Goal: Use online tool/utility: Utilize a website feature to perform a specific function

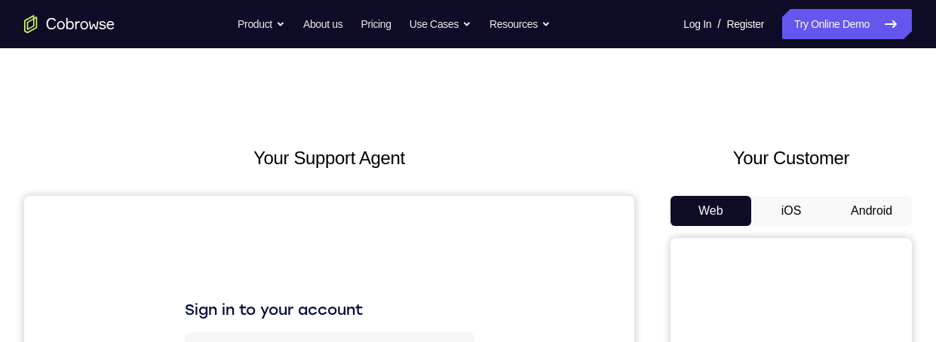
click at [880, 203] on button "Android" at bounding box center [871, 211] width 81 height 30
click at [876, 207] on button "Android" at bounding box center [871, 211] width 81 height 30
click at [876, 214] on button "Android" at bounding box center [871, 211] width 81 height 30
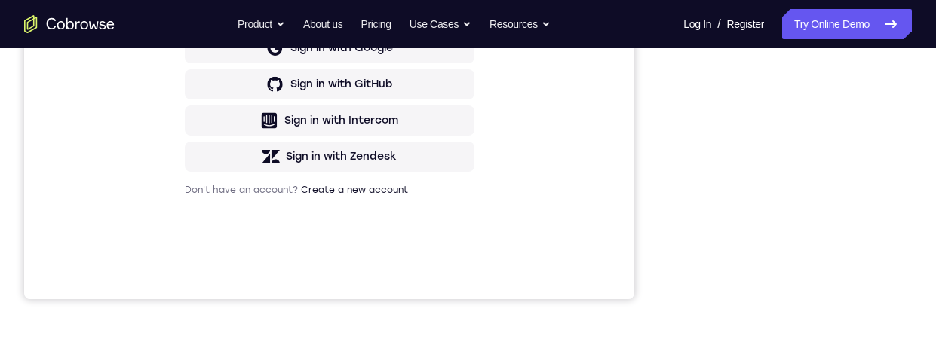
scroll to position [284, 0]
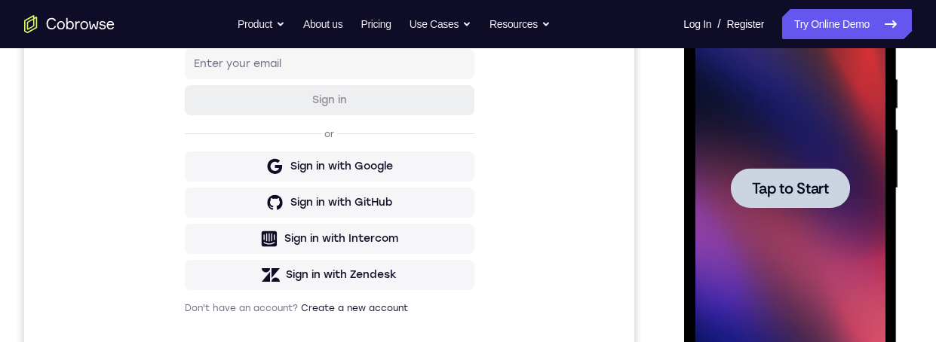
click at [791, 174] on div at bounding box center [789, 188] width 119 height 40
click at [818, 167] on div at bounding box center [790, 188] width 190 height 422
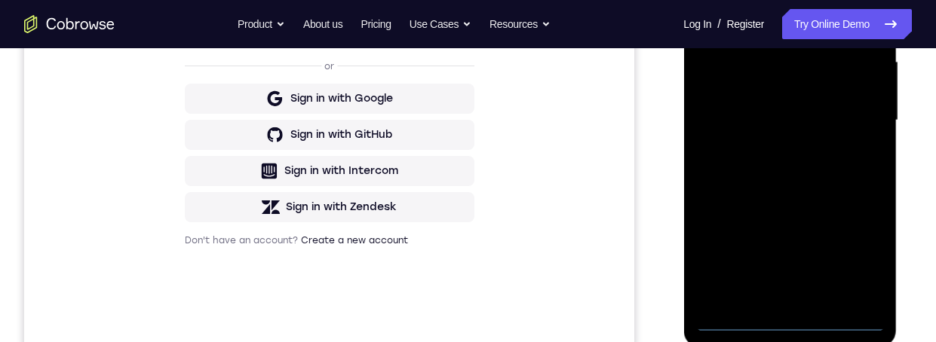
scroll to position [412, 0]
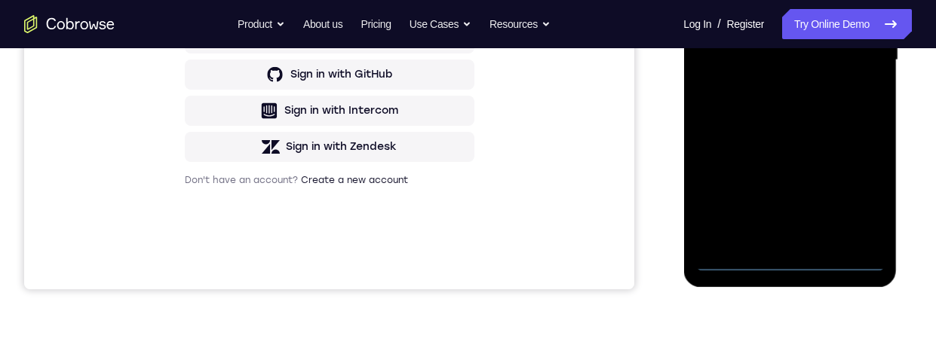
click at [49, 184] on div "Sign in to your account Sign in or Sign in with Google Sign in with GitHub Sign…" at bounding box center [329, 36] width 610 height 505
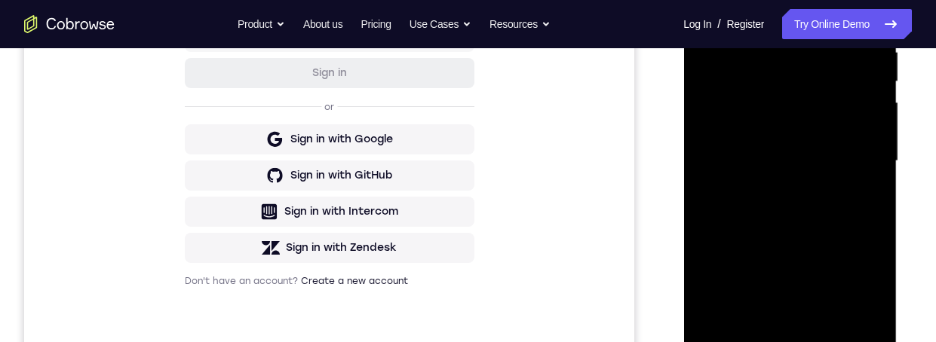
click at [786, 361] on div at bounding box center [790, 161] width 190 height 422
click at [792, 361] on div at bounding box center [790, 161] width 190 height 422
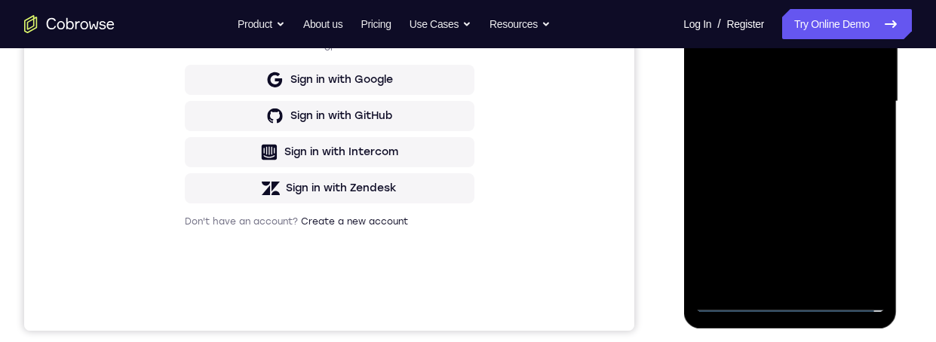
click at [803, 302] on div at bounding box center [790, 102] width 190 height 422
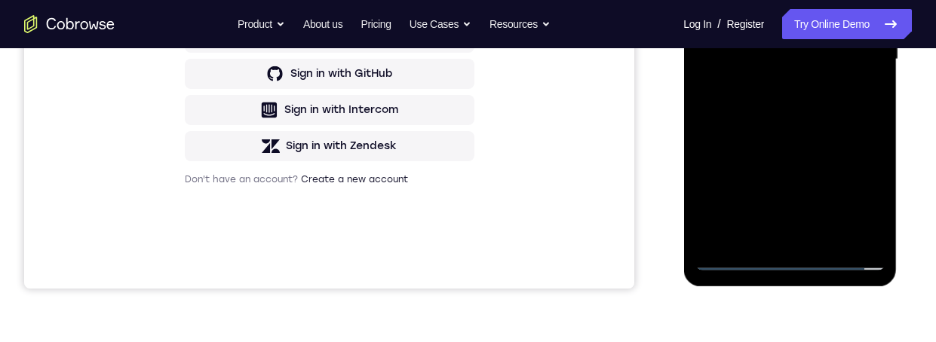
scroll to position [412, 0]
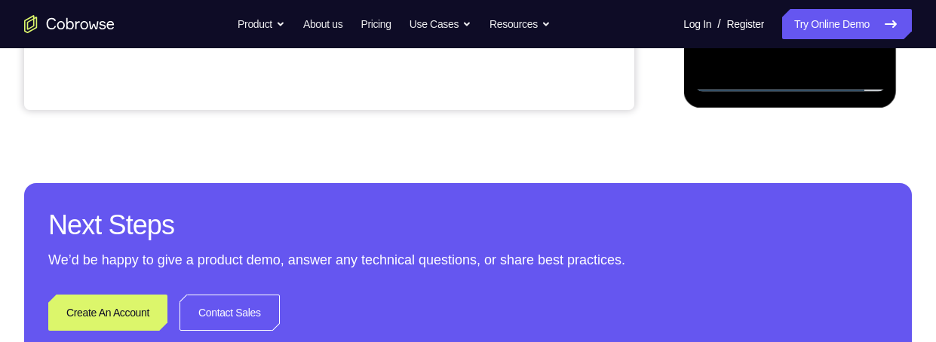
click at [30, 207] on div "Next Steps We’d be happy to give a product demo, answer any technical questions…" at bounding box center [468, 269] width 888 height 172
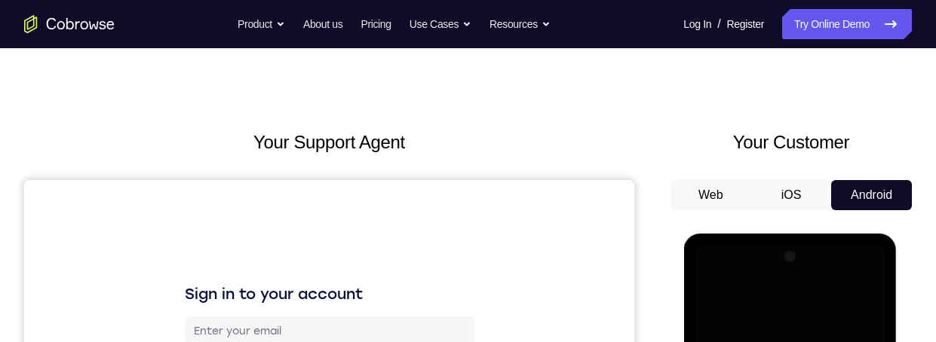
scroll to position [321, 0]
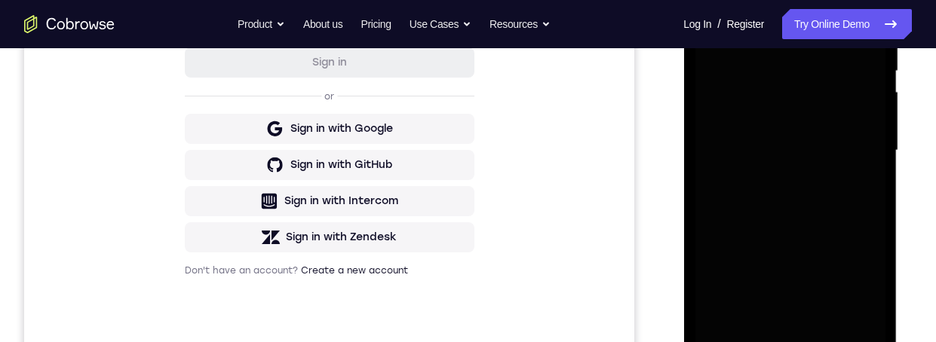
click at [857, 248] on div at bounding box center [790, 151] width 190 height 422
click at [859, 283] on div at bounding box center [790, 151] width 190 height 422
click at [865, 281] on div at bounding box center [790, 151] width 190 height 422
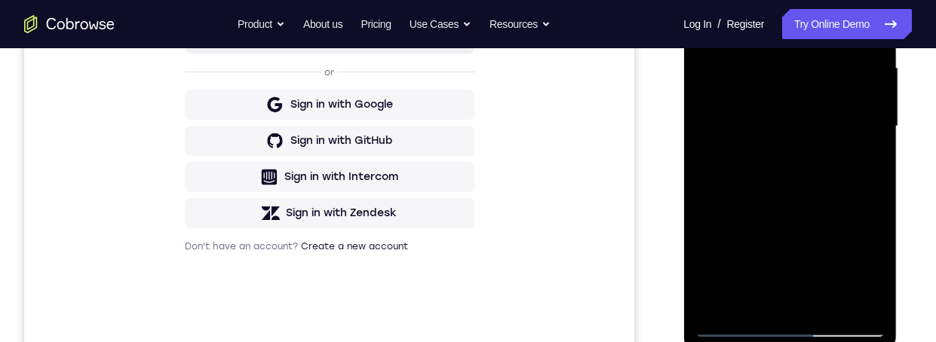
scroll to position [261, 0]
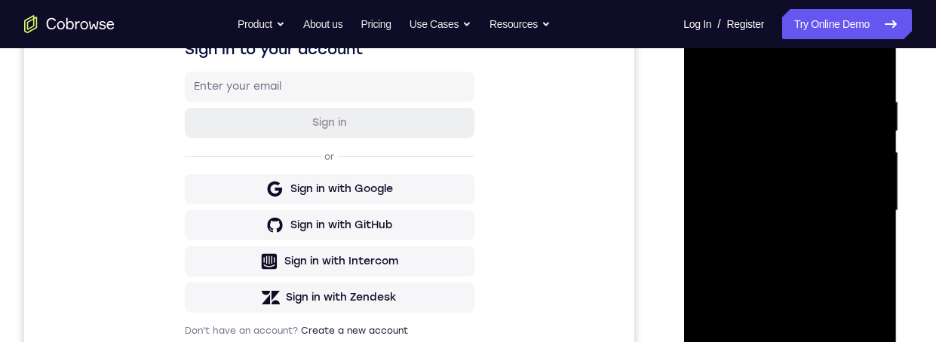
click at [865, 352] on div at bounding box center [790, 211] width 190 height 422
click at [866, 333] on div at bounding box center [790, 211] width 190 height 422
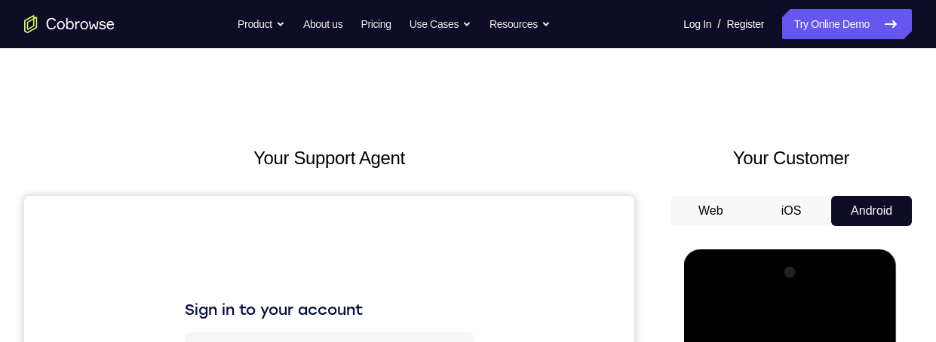
scroll to position [18, 0]
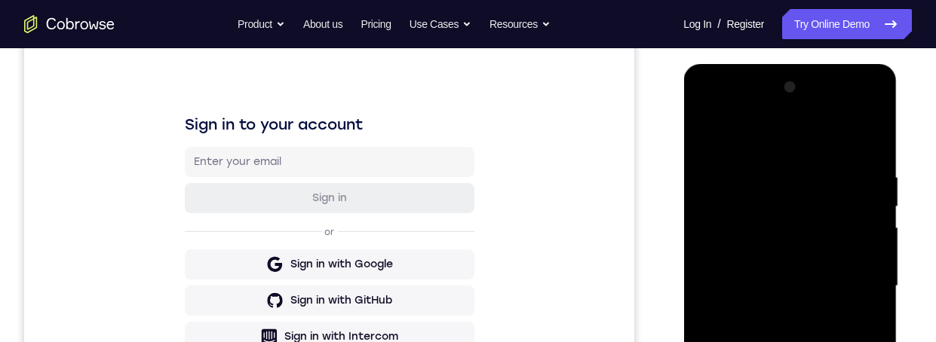
scroll to position [0, 0]
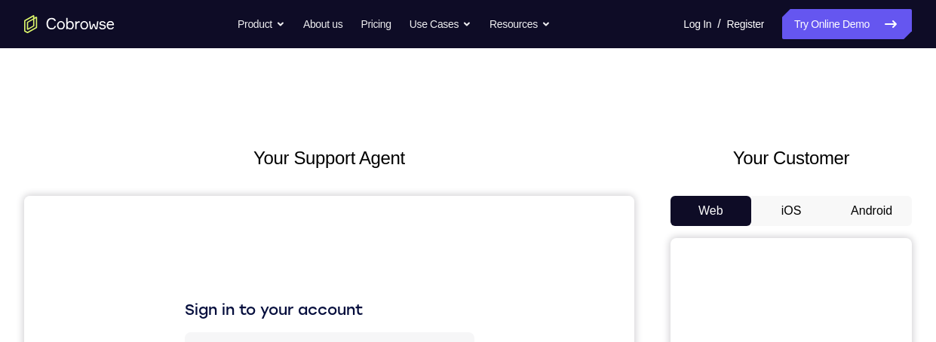
click at [883, 204] on button "Android" at bounding box center [871, 211] width 81 height 30
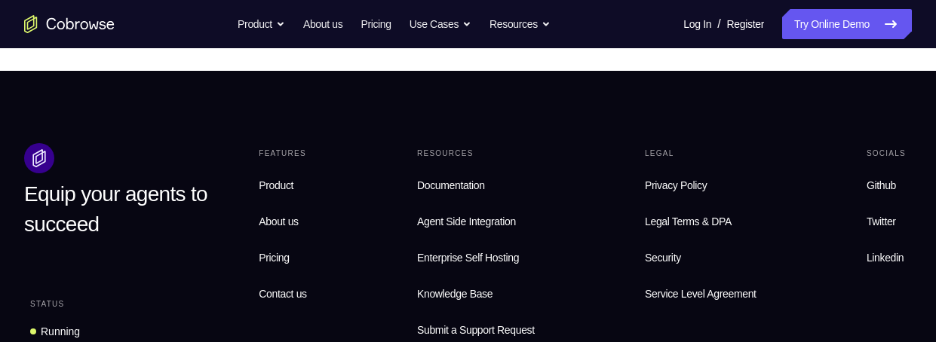
scroll to position [585, 0]
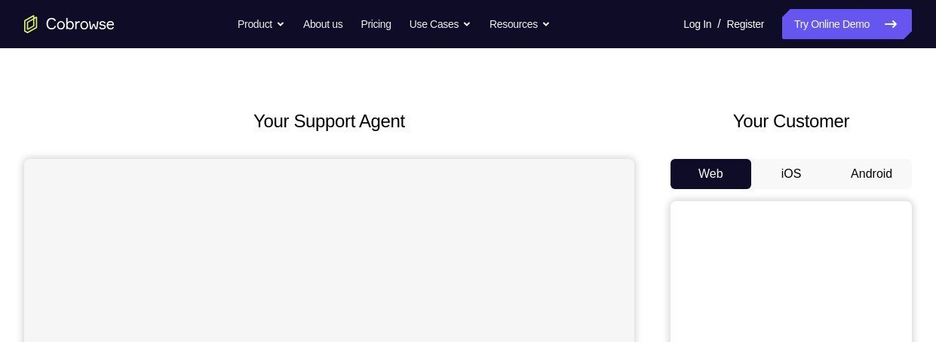
click at [876, 179] on button "Android" at bounding box center [871, 174] width 81 height 30
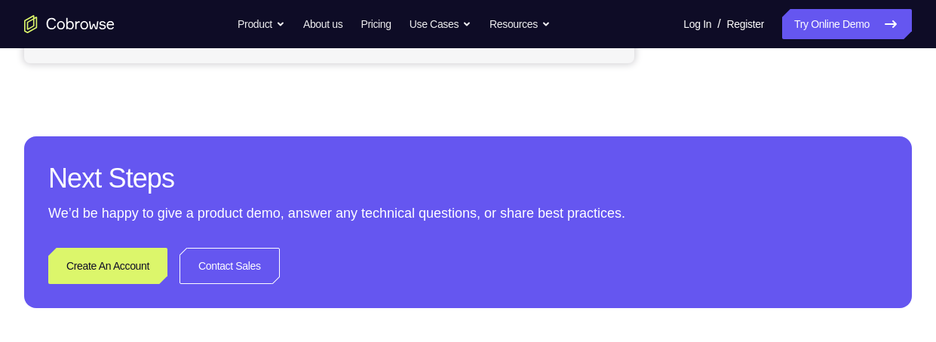
scroll to position [919, 0]
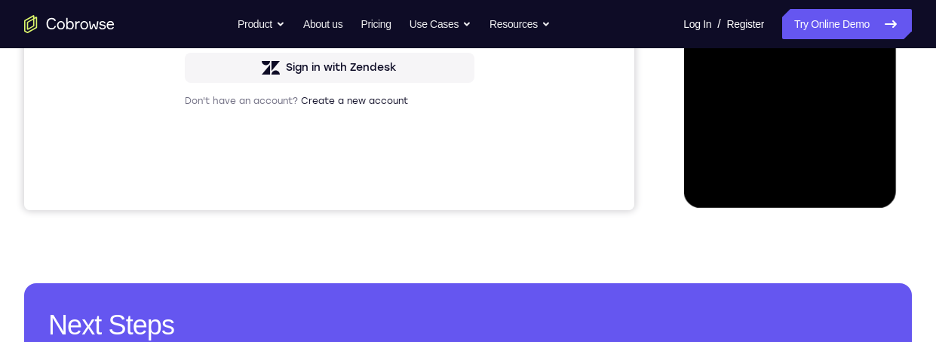
scroll to position [381, 0]
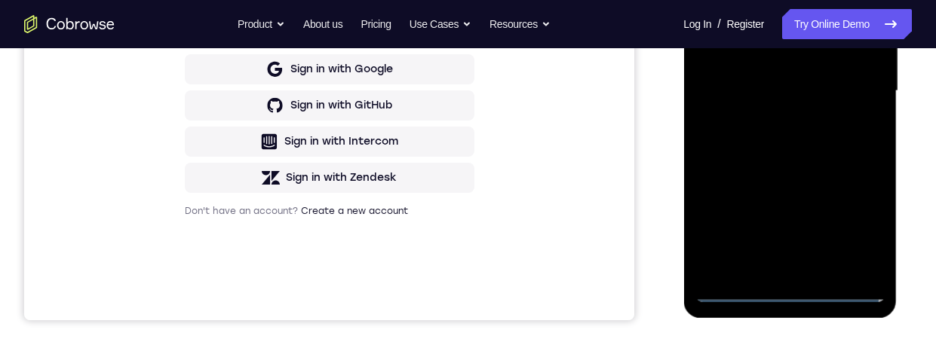
click at [789, 292] on div at bounding box center [790, 91] width 190 height 422
click at [796, 289] on div at bounding box center [790, 91] width 190 height 422
click at [791, 296] on div at bounding box center [790, 91] width 190 height 422
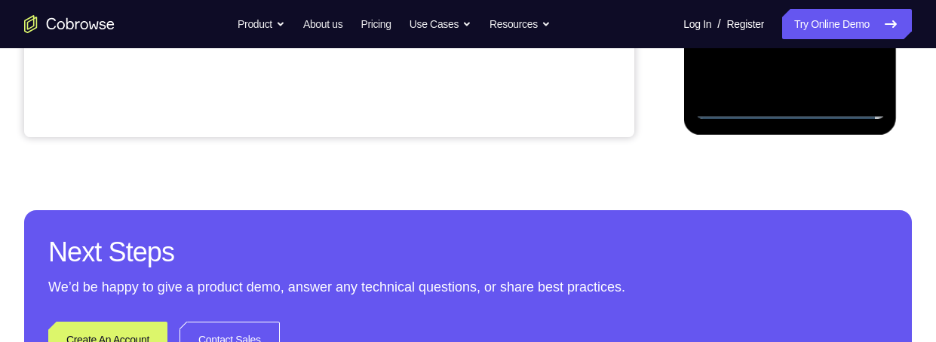
scroll to position [296, 0]
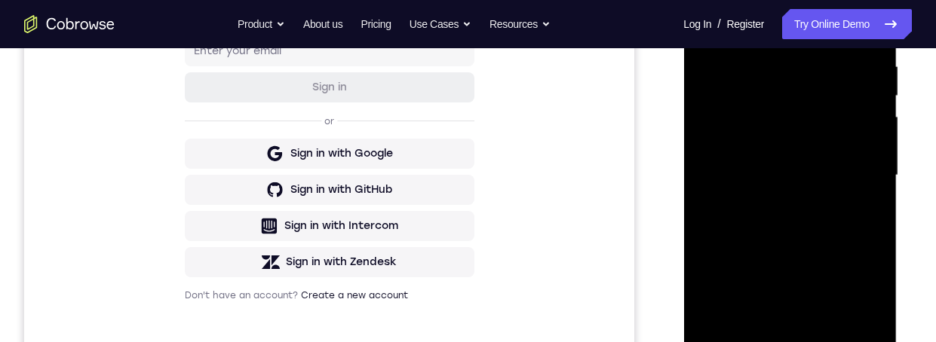
click at [871, 309] on div at bounding box center [790, 176] width 190 height 422
click at [860, 309] on div at bounding box center [790, 176] width 190 height 422
click at [866, 310] on div at bounding box center [790, 176] width 190 height 422
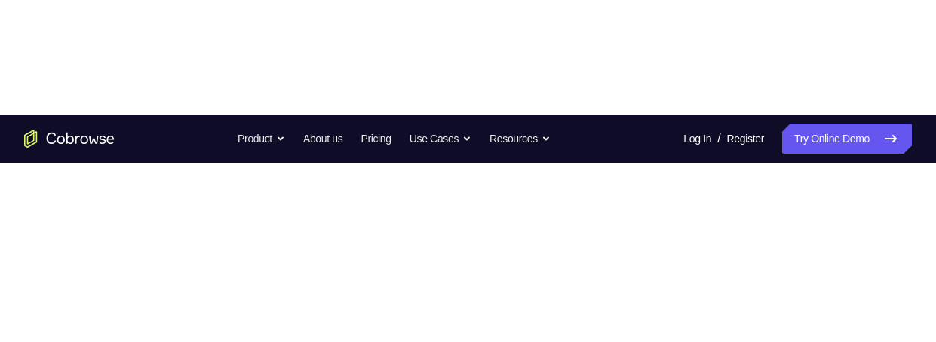
scroll to position [147, 0]
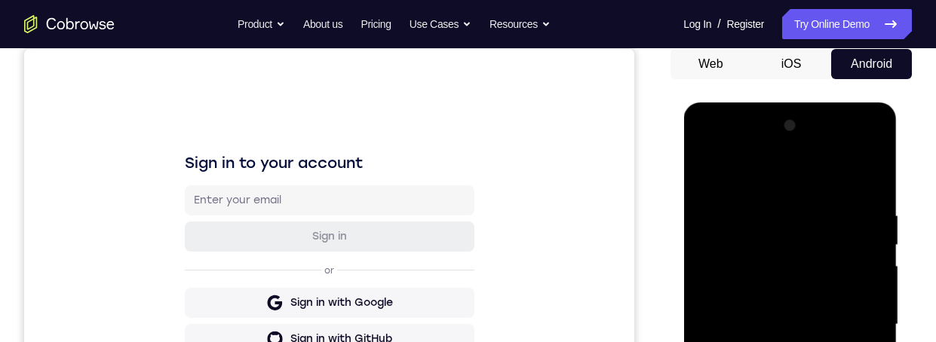
click at [765, 177] on div at bounding box center [790, 325] width 190 height 422
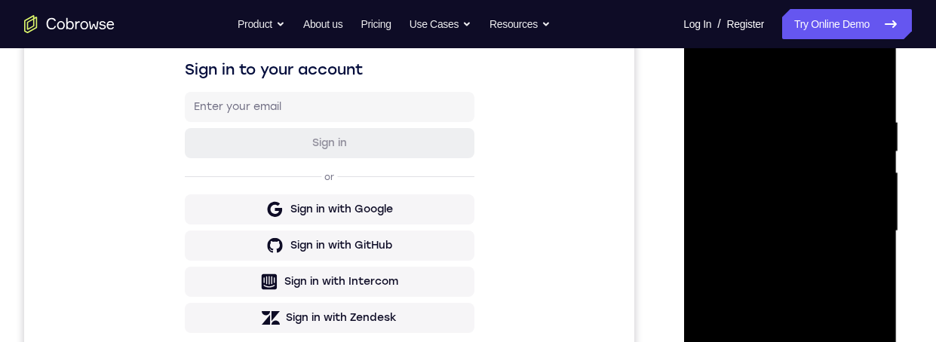
scroll to position [296, 0]
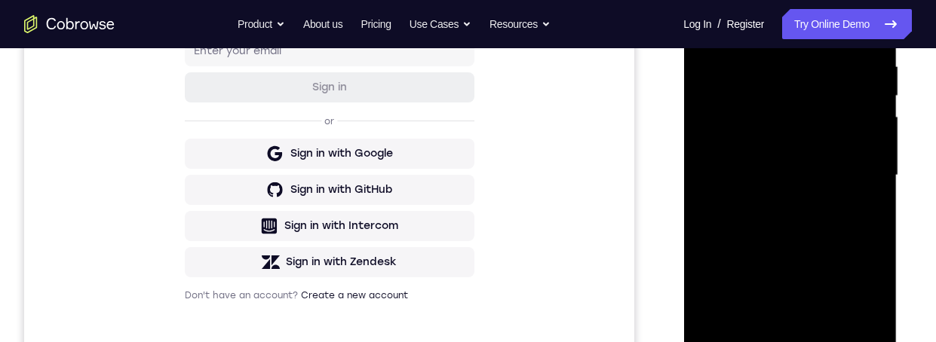
click at [858, 164] on div at bounding box center [790, 176] width 190 height 422
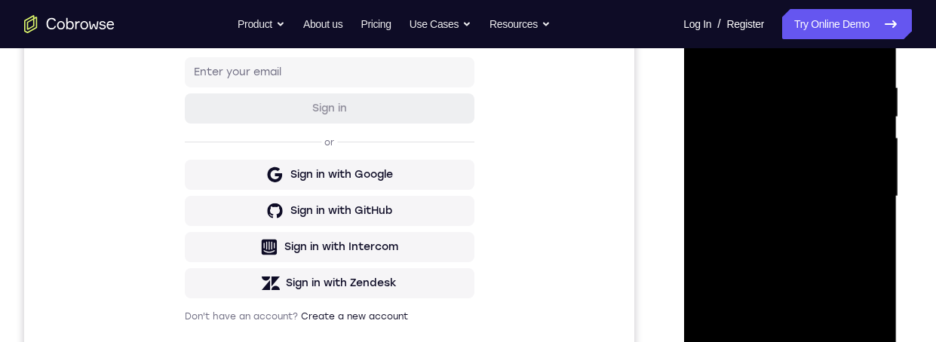
scroll to position [278, 0]
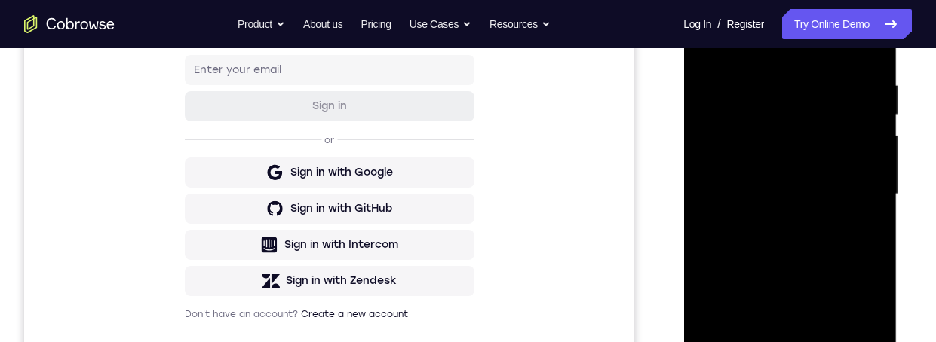
click at [768, 223] on div at bounding box center [790, 194] width 190 height 422
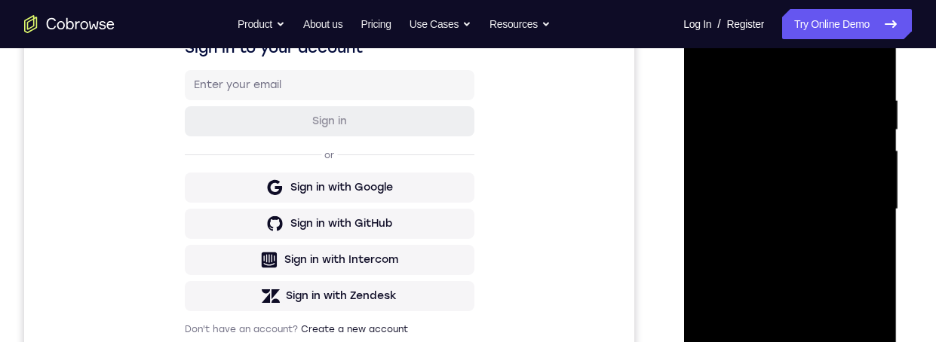
click at [779, 241] on div at bounding box center [790, 209] width 190 height 422
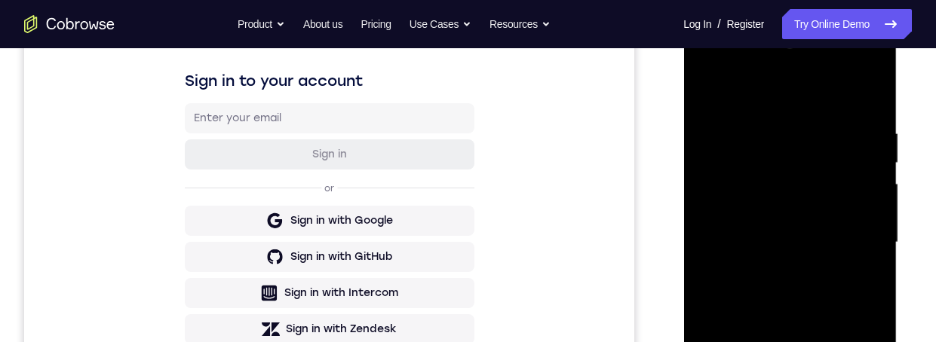
scroll to position [243, 0]
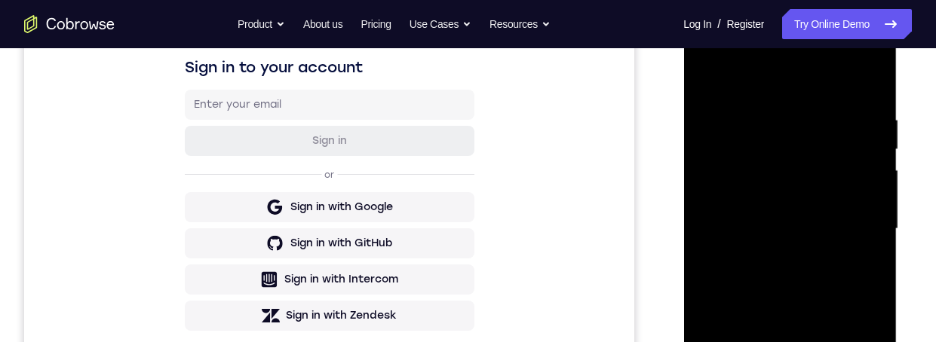
click at [845, 206] on div at bounding box center [790, 229] width 190 height 422
click at [852, 195] on div at bounding box center [790, 229] width 190 height 422
click at [835, 191] on div at bounding box center [790, 229] width 190 height 422
click at [839, 152] on div at bounding box center [790, 229] width 190 height 422
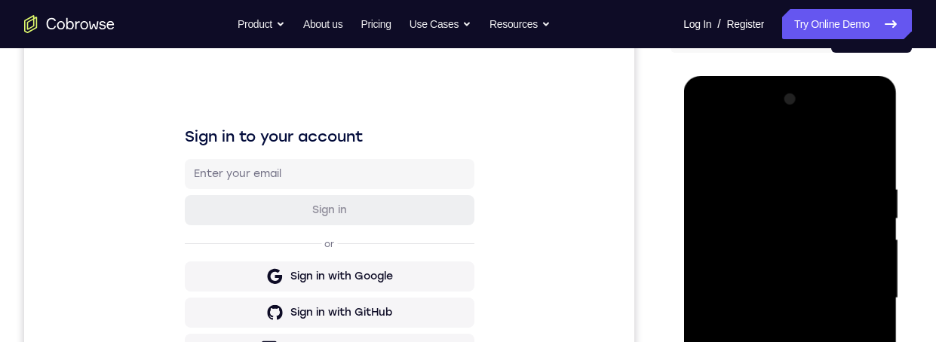
click at [833, 223] on div at bounding box center [790, 299] width 190 height 422
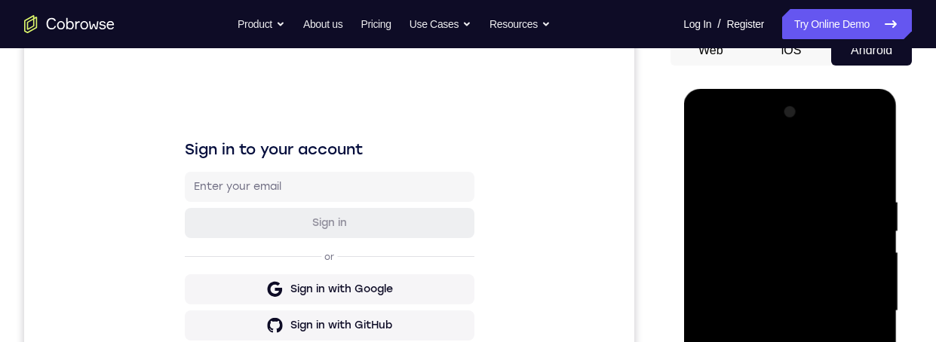
click at [833, 232] on div at bounding box center [790, 311] width 190 height 422
click at [804, 241] on div at bounding box center [790, 311] width 190 height 422
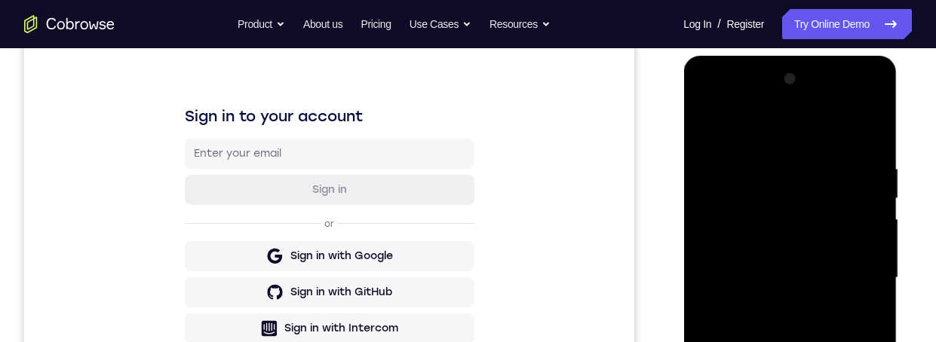
scroll to position [321, 0]
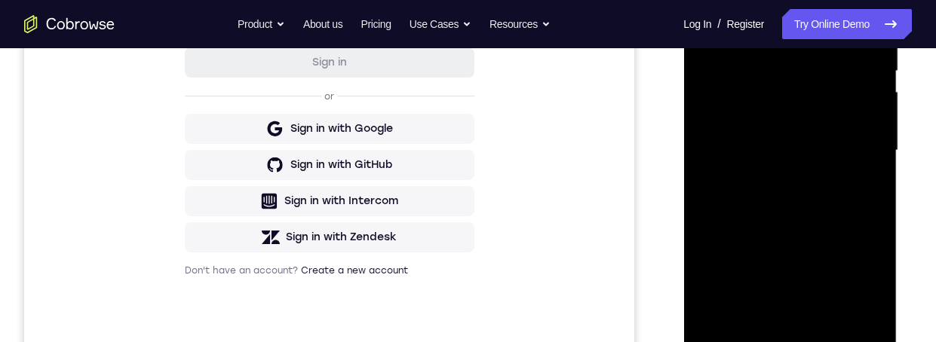
click at [818, 88] on div at bounding box center [790, 151] width 190 height 422
click at [825, 76] on div at bounding box center [790, 151] width 190 height 422
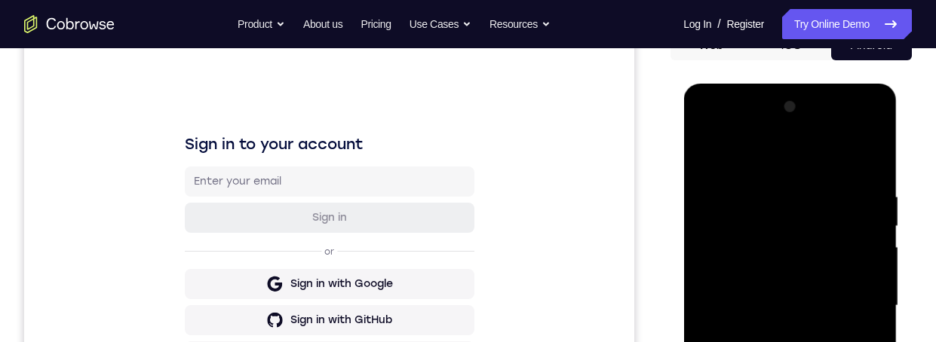
scroll to position [236, 0]
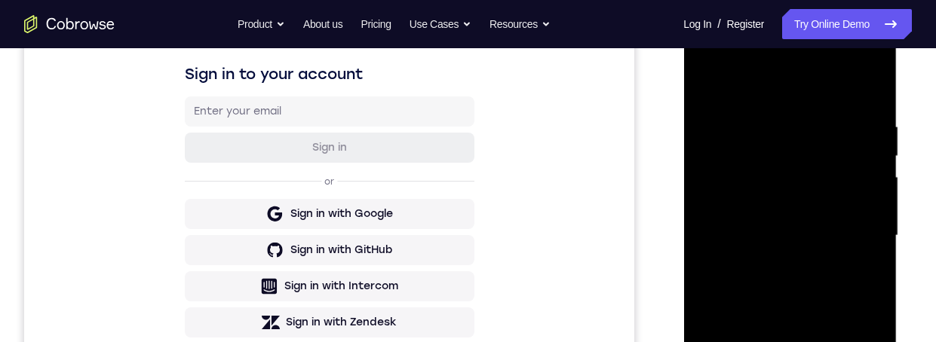
click at [843, 164] on div at bounding box center [790, 236] width 190 height 422
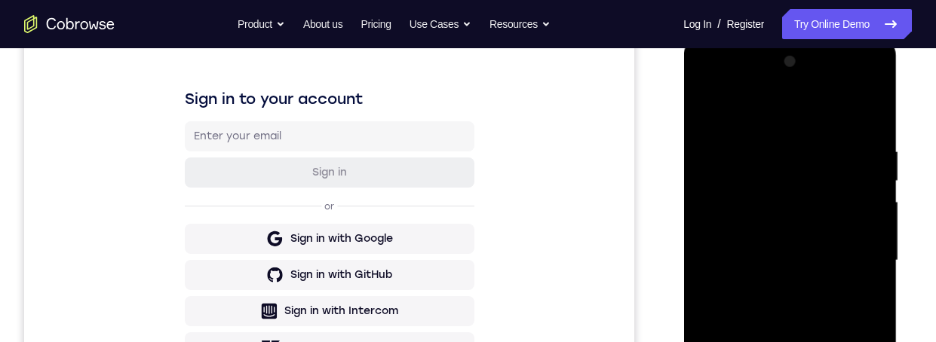
click at [807, 342] on div at bounding box center [790, 261] width 190 height 422
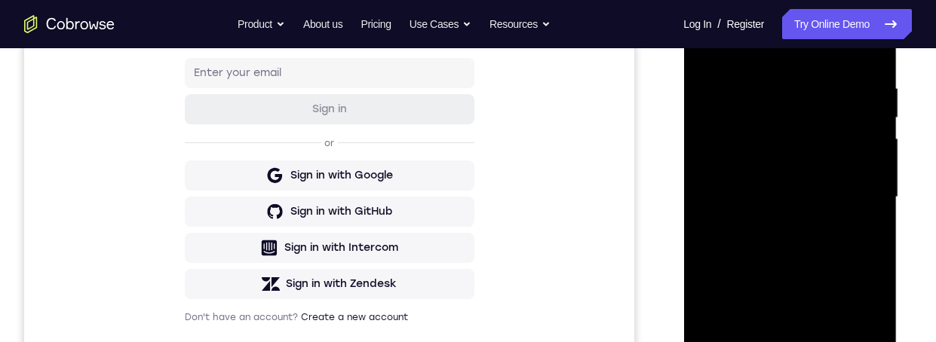
click at [840, 159] on div at bounding box center [790, 197] width 190 height 422
click at [857, 161] on div at bounding box center [790, 197] width 190 height 422
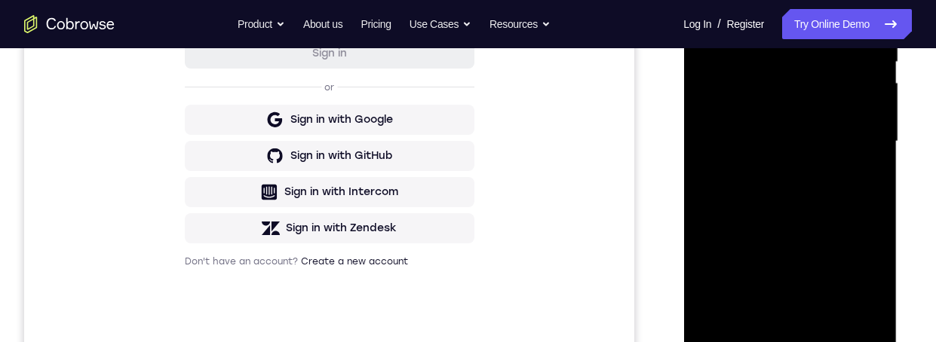
scroll to position [290, 0]
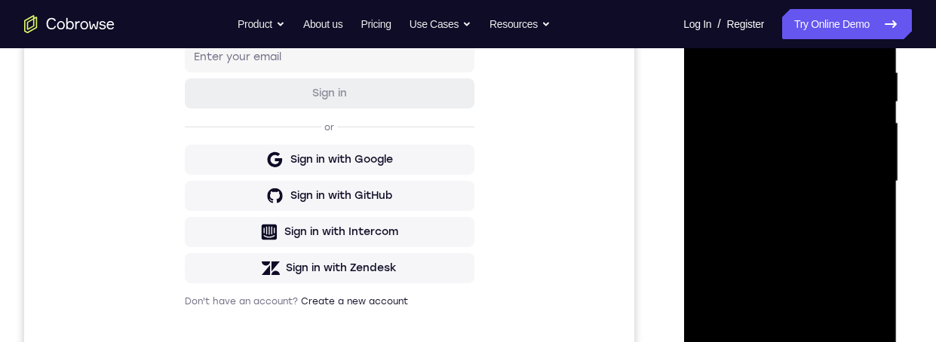
click at [872, 146] on div at bounding box center [790, 182] width 190 height 422
click at [868, 152] on div at bounding box center [790, 182] width 190 height 422
click at [871, 143] on div at bounding box center [790, 182] width 190 height 422
click at [864, 145] on div at bounding box center [790, 182] width 190 height 422
click at [852, 180] on div at bounding box center [790, 182] width 190 height 422
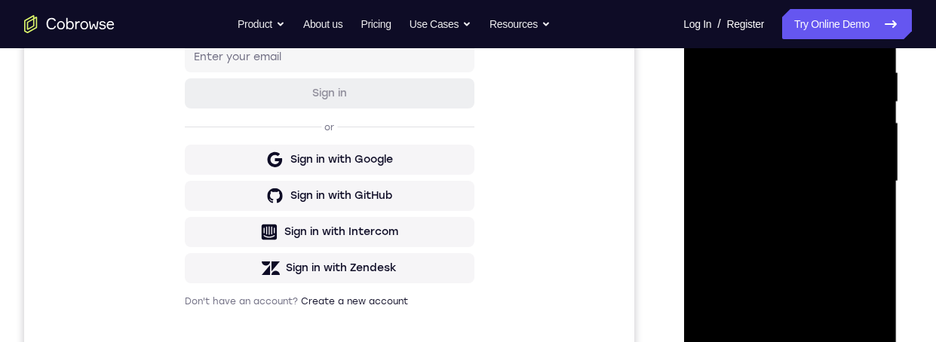
click at [863, 153] on div at bounding box center [790, 182] width 190 height 422
click at [871, 143] on div at bounding box center [790, 182] width 190 height 422
click at [894, 143] on div at bounding box center [789, 184] width 213 height 450
click at [856, 175] on div at bounding box center [790, 182] width 190 height 422
click at [857, 183] on div at bounding box center [790, 182] width 190 height 422
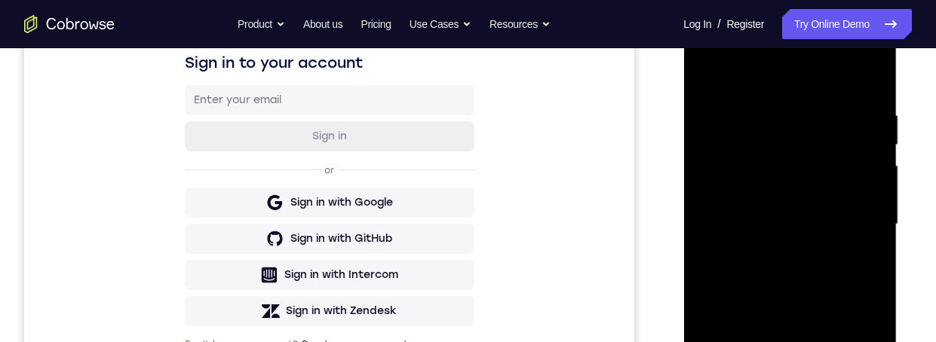
scroll to position [254, 0]
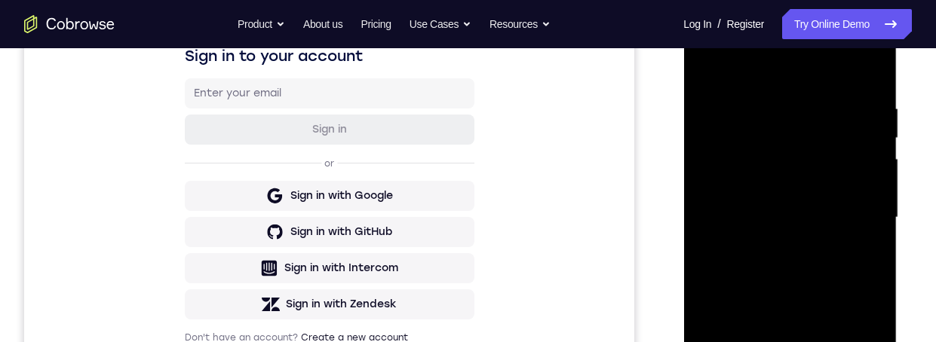
click at [858, 79] on div at bounding box center [790, 218] width 190 height 422
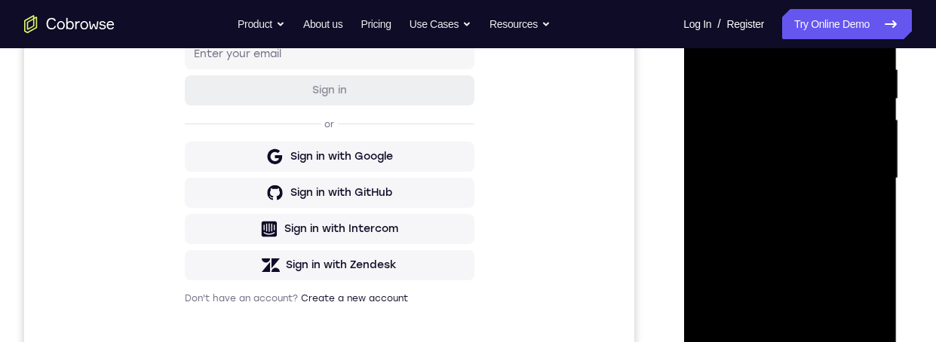
scroll to position [298, 0]
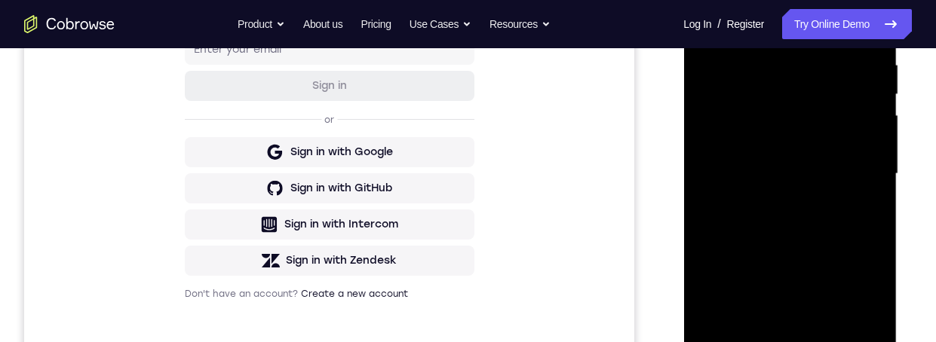
click at [855, 227] on div at bounding box center [790, 174] width 190 height 422
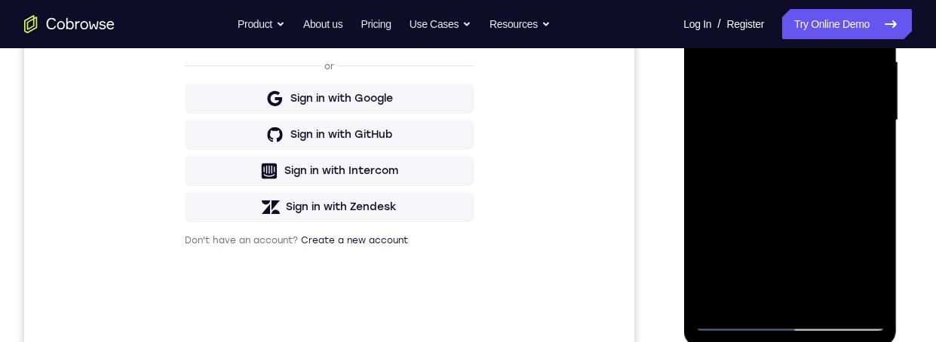
scroll to position [290, 0]
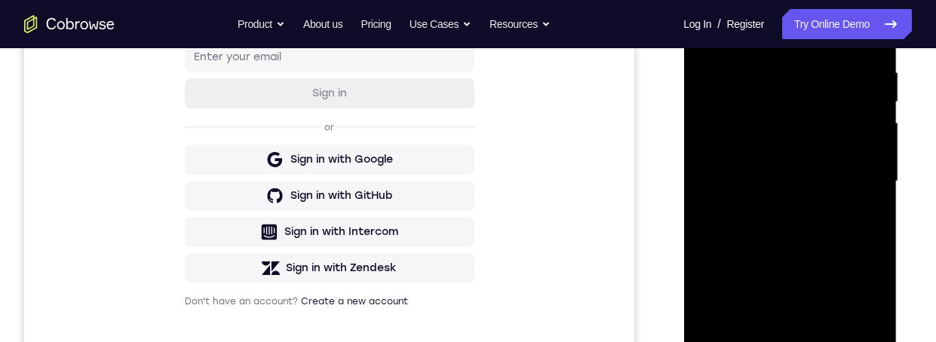
click at [852, 182] on div at bounding box center [790, 182] width 190 height 422
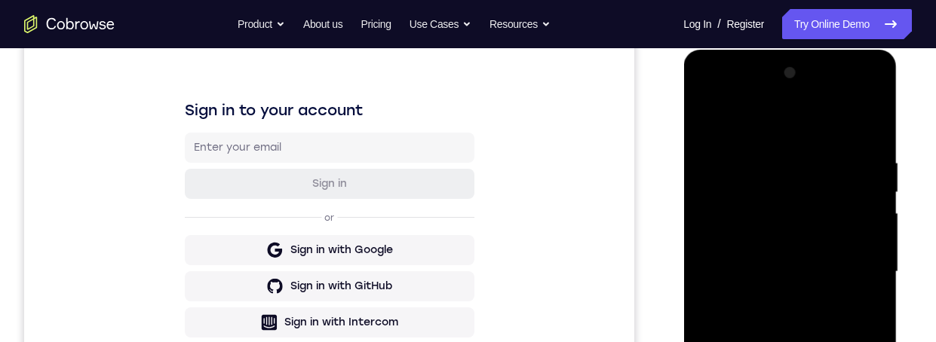
scroll to position [207, 0]
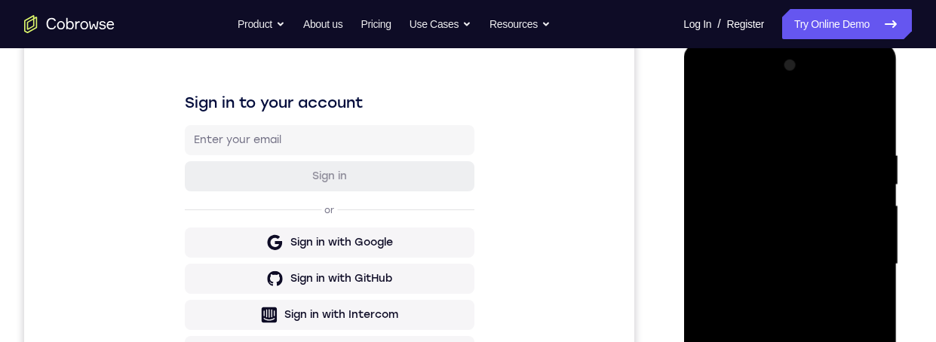
click at [814, 307] on div at bounding box center [790, 265] width 190 height 422
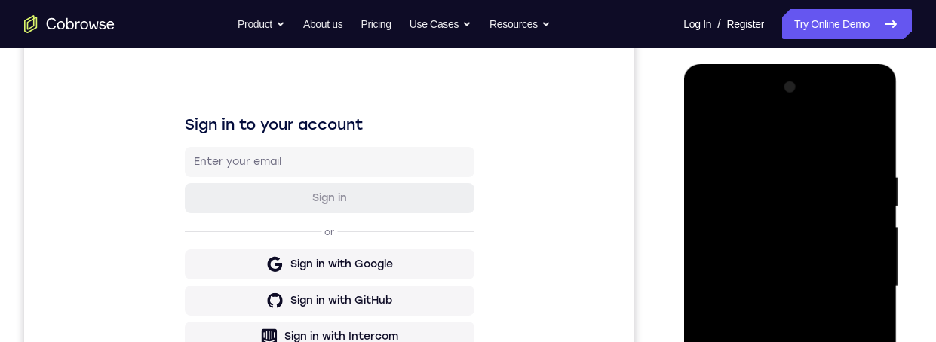
scroll to position [228, 0]
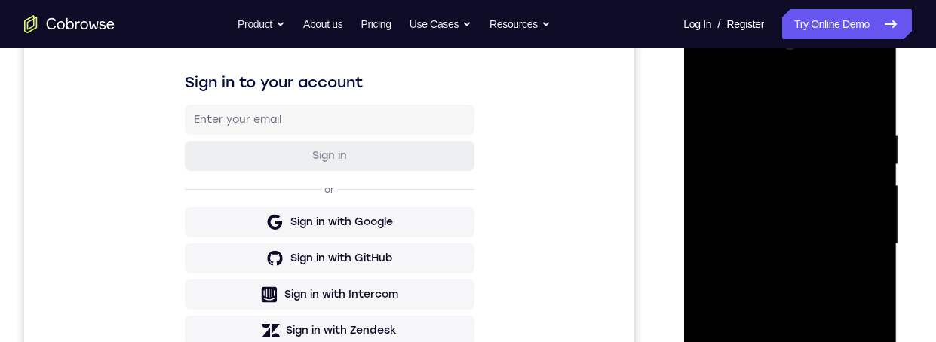
click at [828, 289] on div at bounding box center [790, 244] width 190 height 422
click at [861, 95] on div at bounding box center [790, 244] width 190 height 422
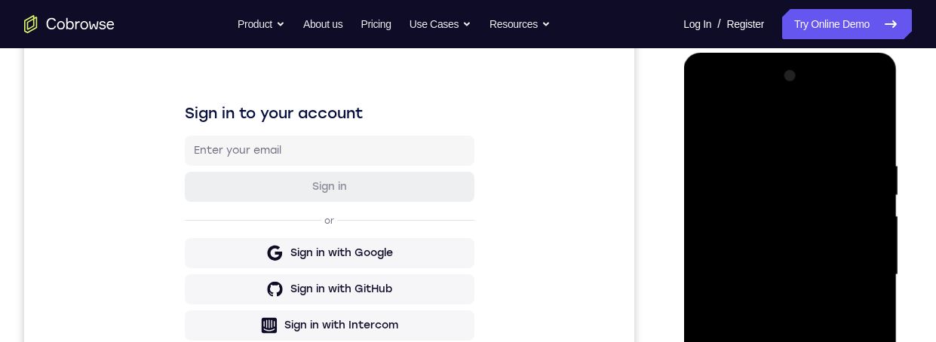
scroll to position [226, 0]
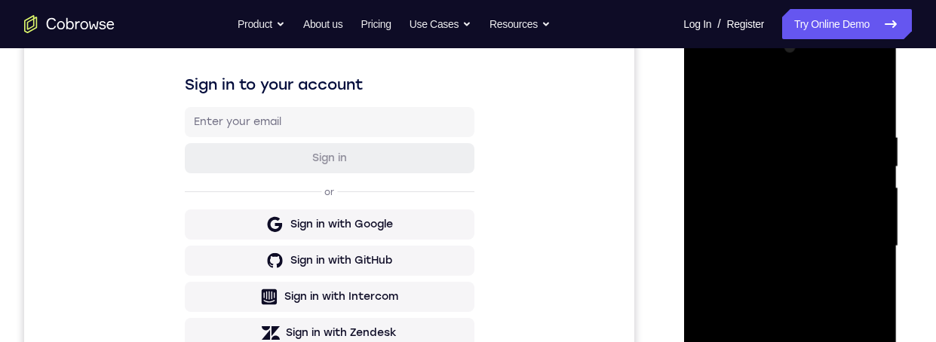
click at [829, 284] on div at bounding box center [790, 246] width 190 height 422
click at [861, 96] on div at bounding box center [790, 246] width 190 height 422
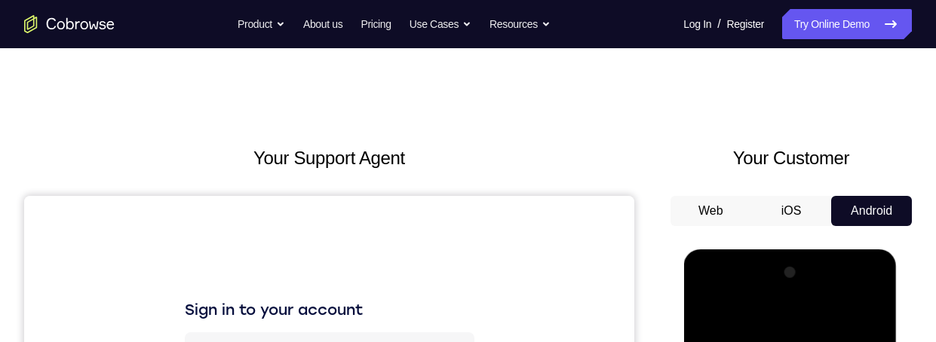
scroll to position [94, 0]
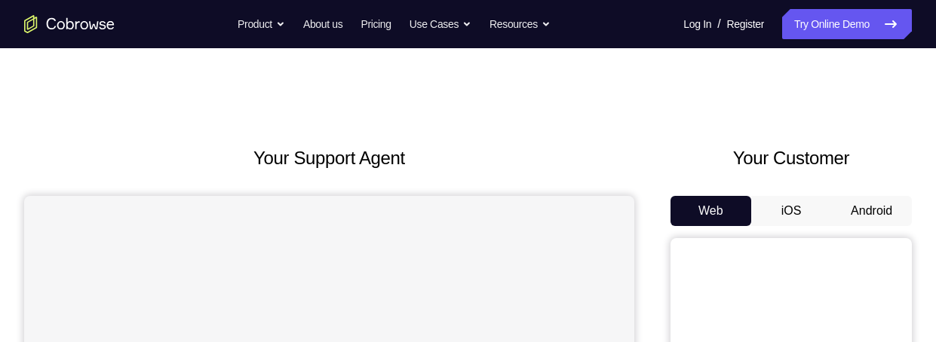
click at [877, 204] on button "Android" at bounding box center [871, 211] width 81 height 30
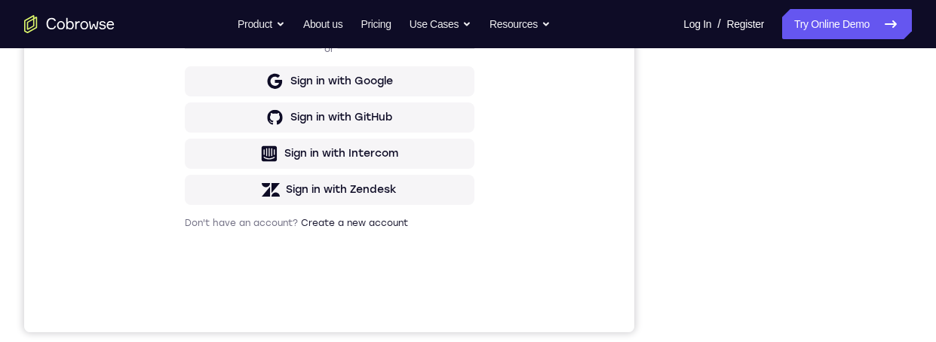
scroll to position [389, 0]
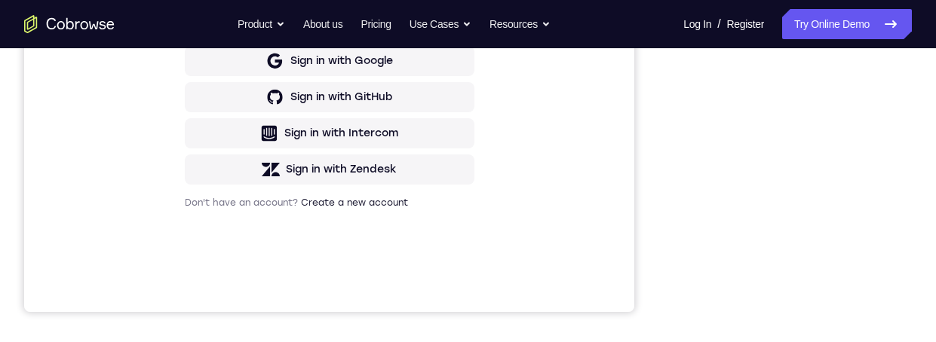
click at [124, 0] on div "Sign in to your account Sign in or Sign in with Google Sign in with GitHub Sign…" at bounding box center [329, 59] width 610 height 505
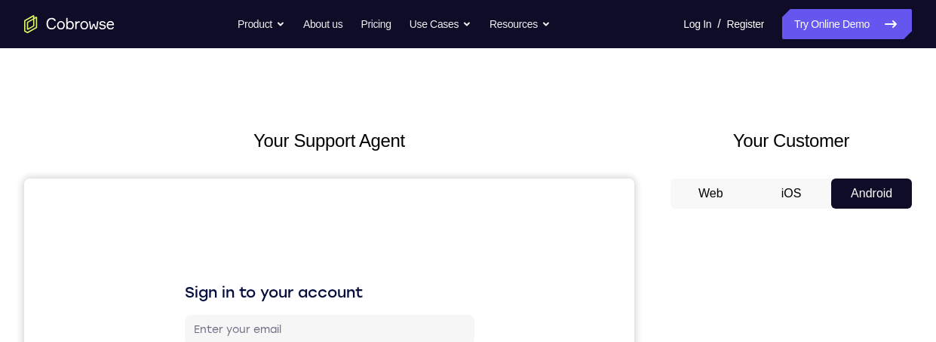
scroll to position [63, 0]
